Goal: Understand process/instructions: Learn how to perform a task or action

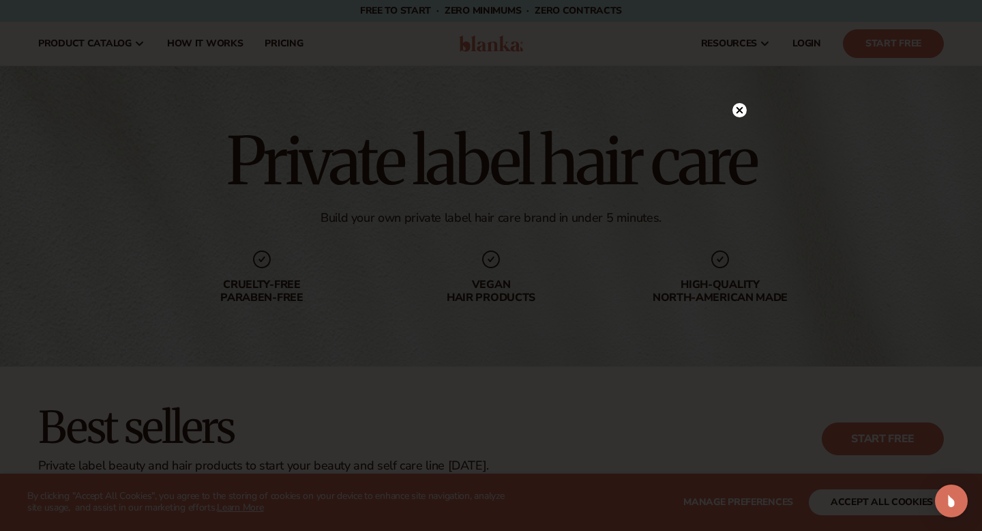
click at [741, 112] on icon at bounding box center [739, 109] width 7 height 7
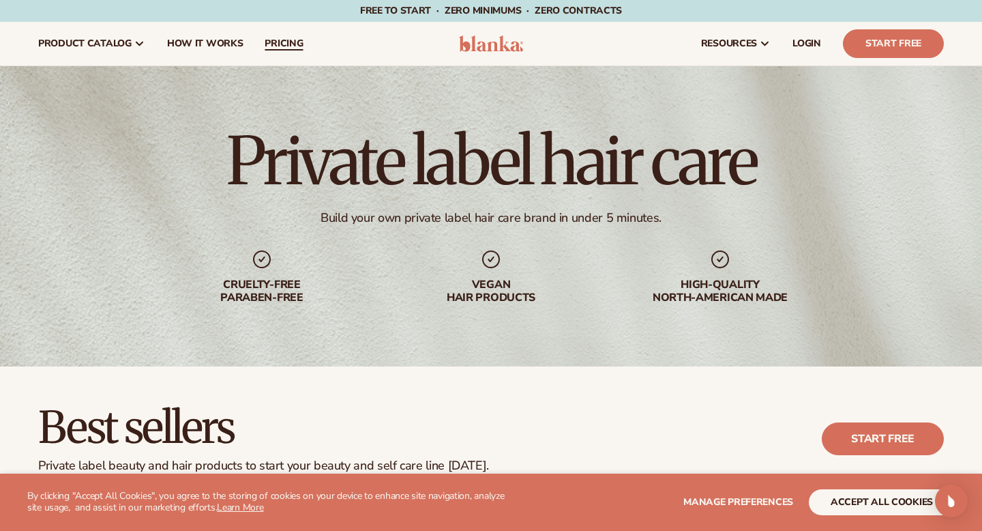
click at [286, 32] on link "pricing" at bounding box center [284, 44] width 60 height 44
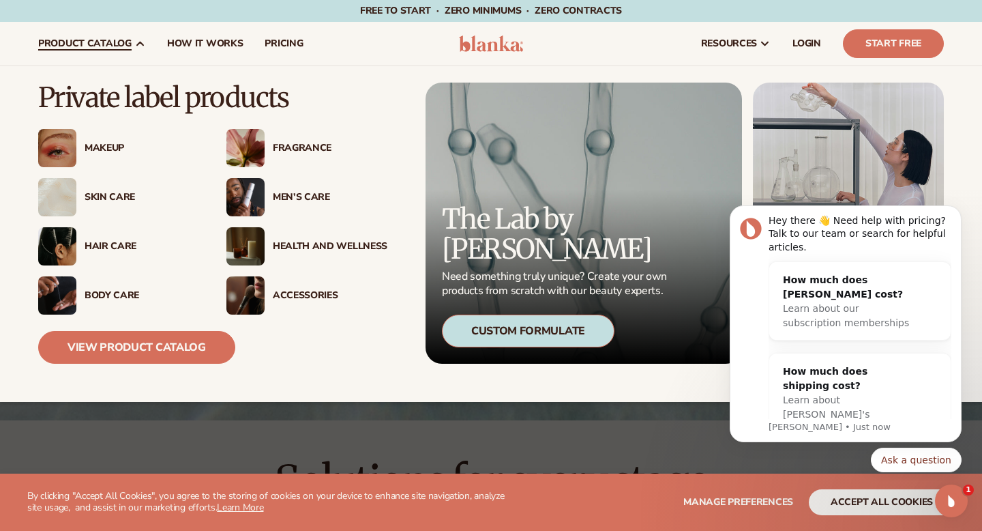
click at [110, 248] on div "Hair Care" at bounding box center [142, 247] width 115 height 12
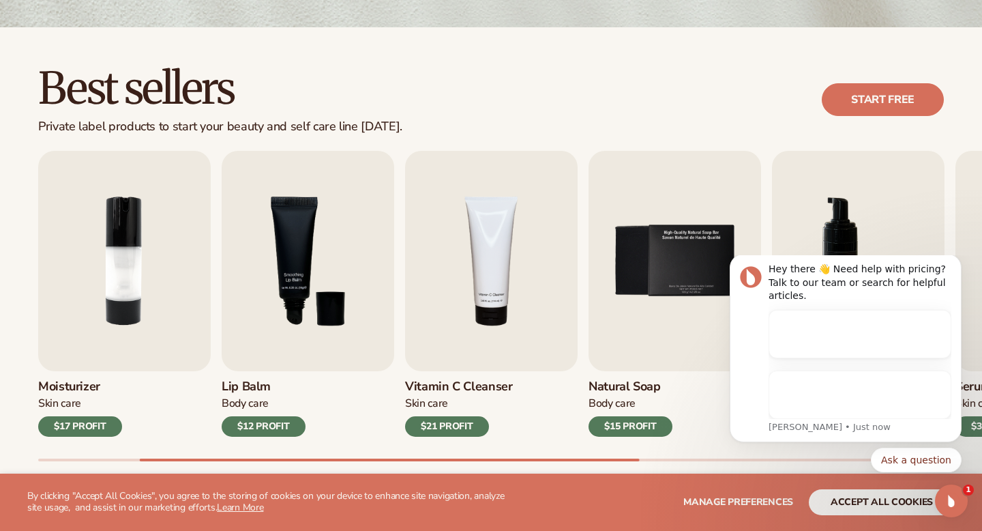
scroll to position [430, 0]
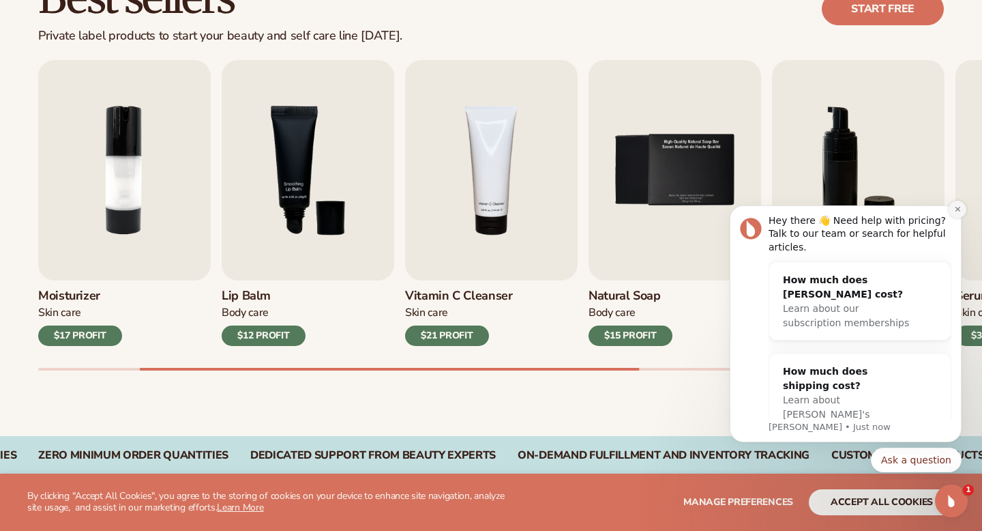
click at [951, 207] on button "Dismiss notification" at bounding box center [957, 209] width 18 height 18
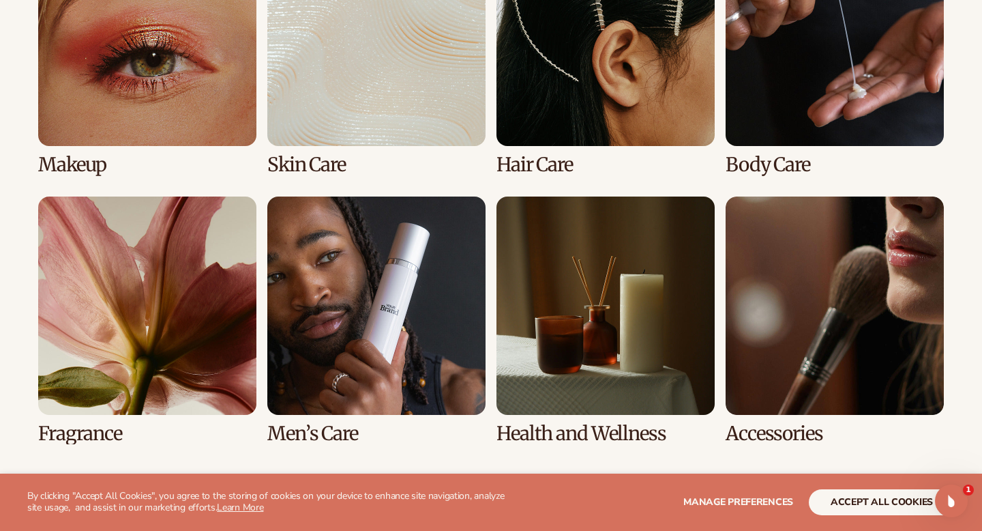
scroll to position [1117, 0]
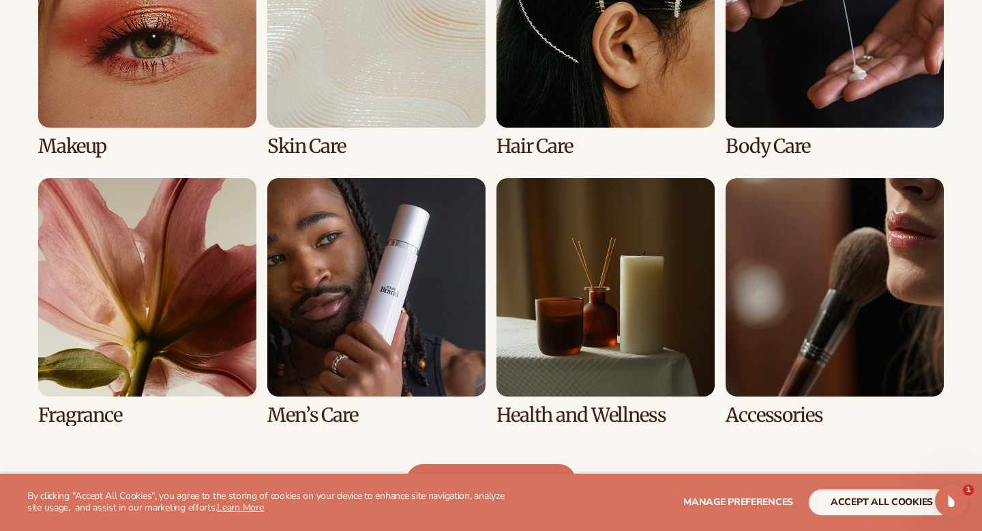
click at [601, 74] on link "3 / 8" at bounding box center [605, 33] width 218 height 248
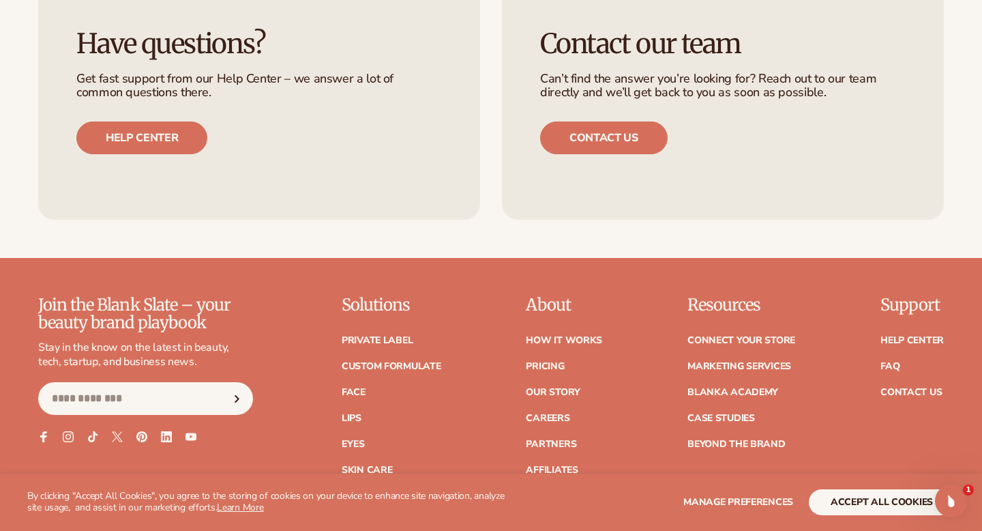
scroll to position [2440, 0]
click at [556, 343] on link "How It Works" at bounding box center [564, 340] width 76 height 10
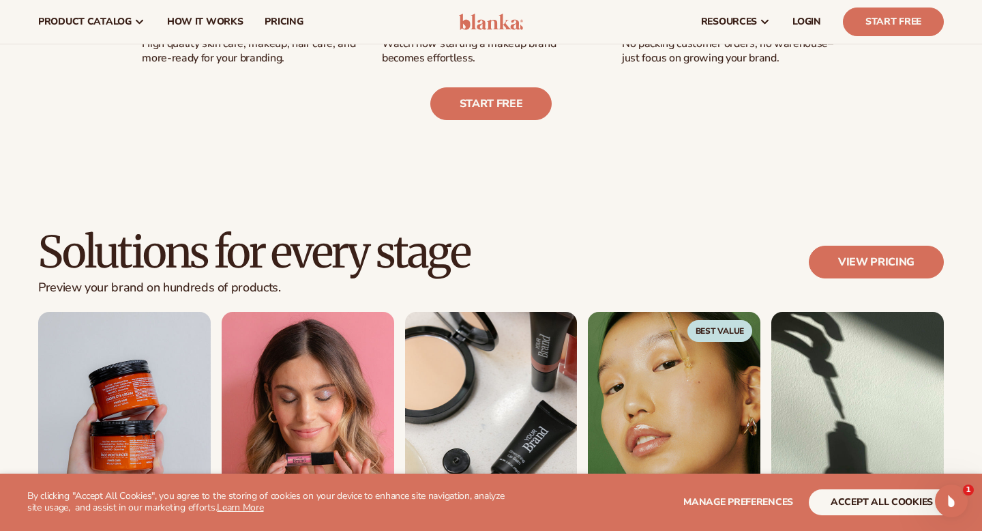
scroll to position [611, 0]
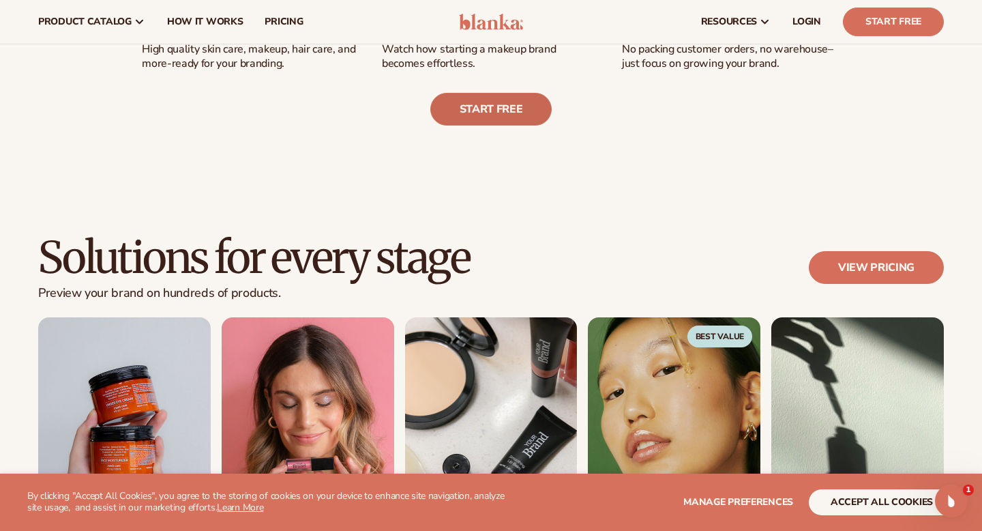
click at [520, 112] on link "Start free" at bounding box center [491, 109] width 122 height 33
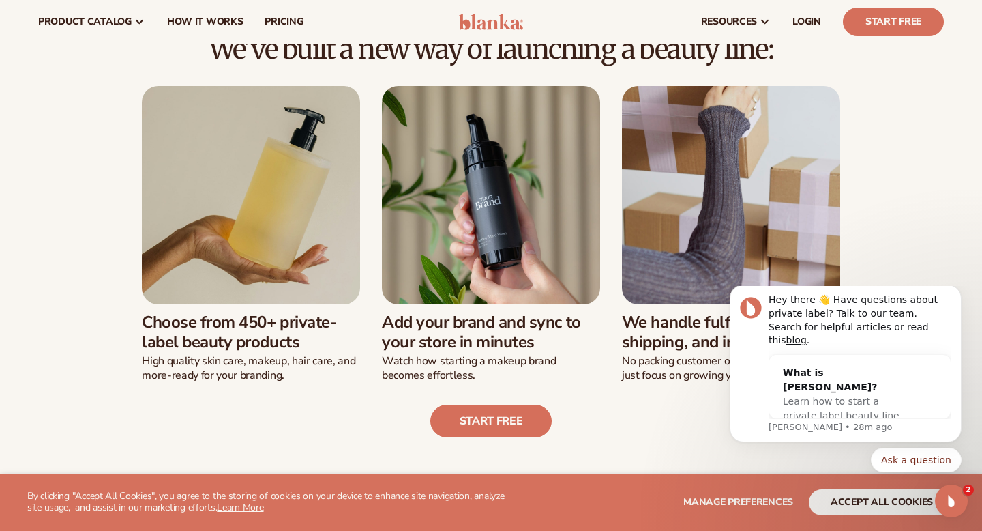
scroll to position [249, 0]
